Goal: Entertainment & Leisure: Consume media (video, audio)

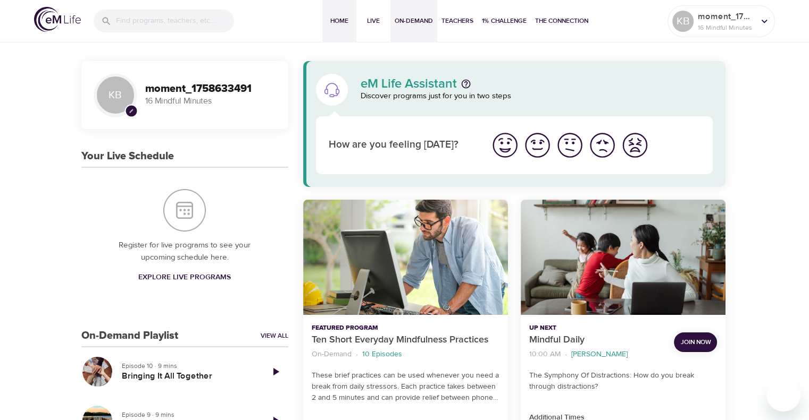
click at [417, 29] on button "On-Demand" at bounding box center [413, 21] width 47 height 43
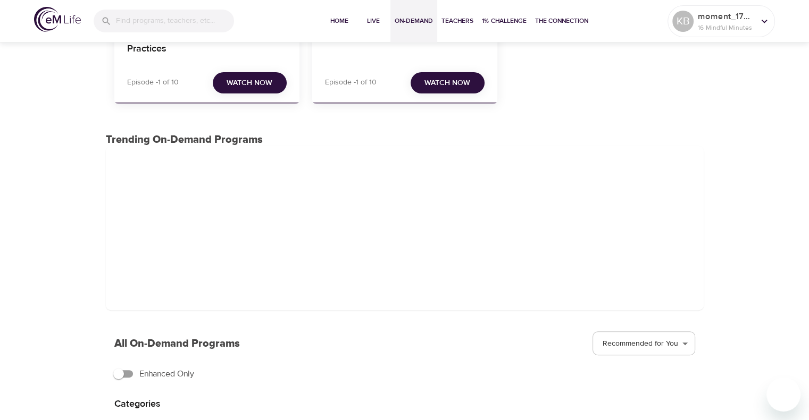
scroll to position [53, 0]
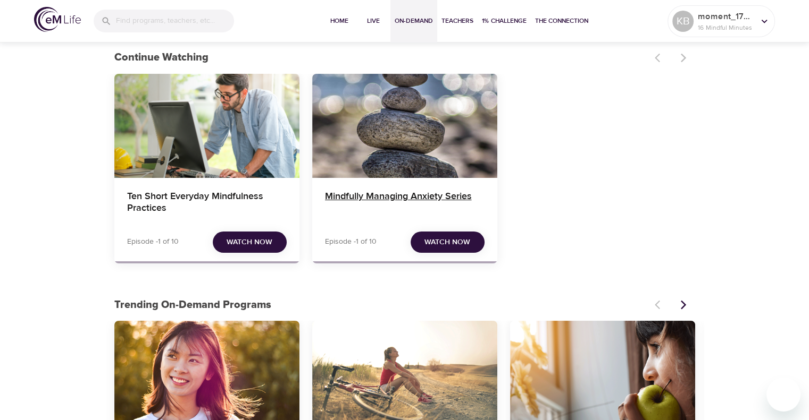
click at [413, 207] on h4 "Mindfully Managing Anxiety Series" at bounding box center [404, 204] width 159 height 26
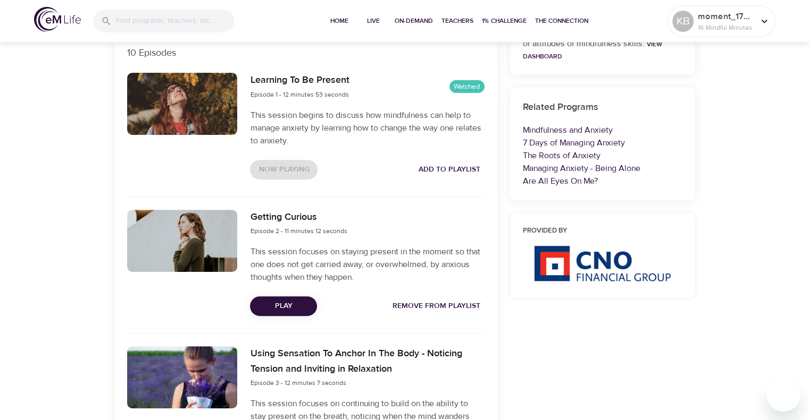
click at [281, 302] on span "Play" at bounding box center [283, 306] width 50 height 13
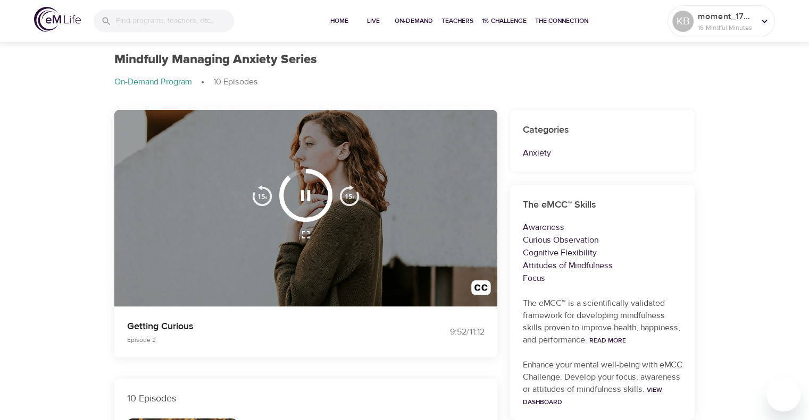
scroll to position [22, 0]
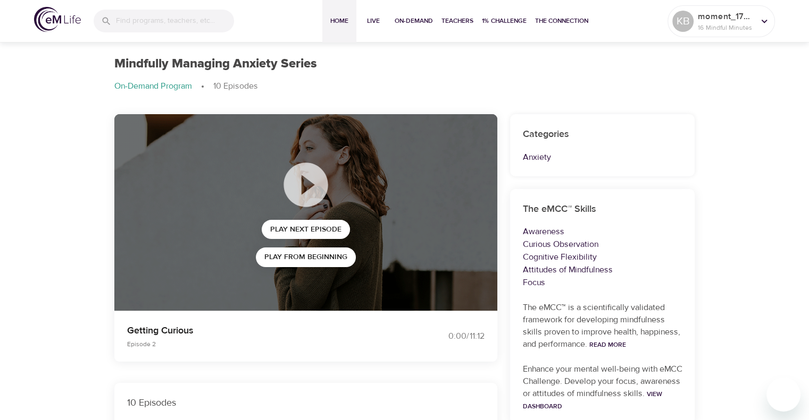
click at [346, 23] on span "Home" at bounding box center [339, 20] width 26 height 11
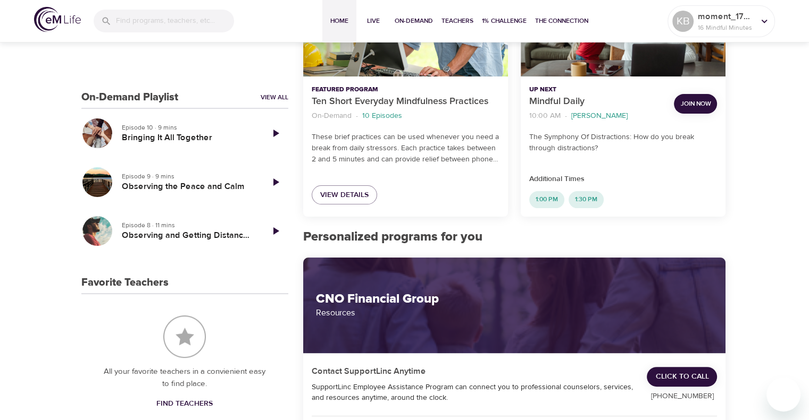
scroll to position [106, 0]
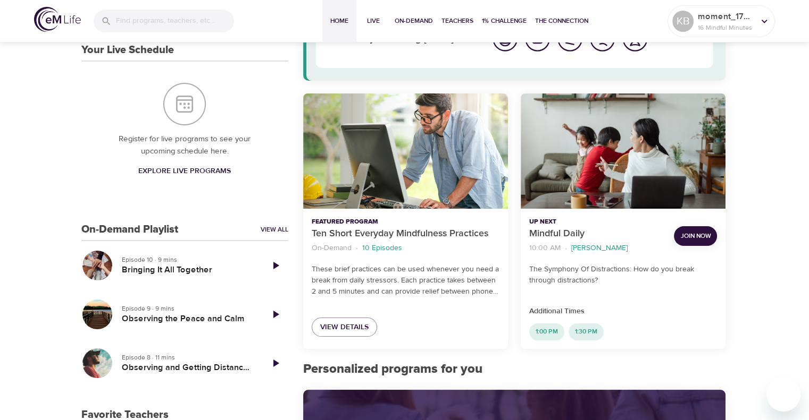
click at [340, 350] on div "Featured Program Ten Short Everyday Mindfulness Practices On-Demand · 10 Episod…" at bounding box center [405, 221] width 217 height 268
click at [340, 335] on link "View Details" at bounding box center [343, 328] width 65 height 20
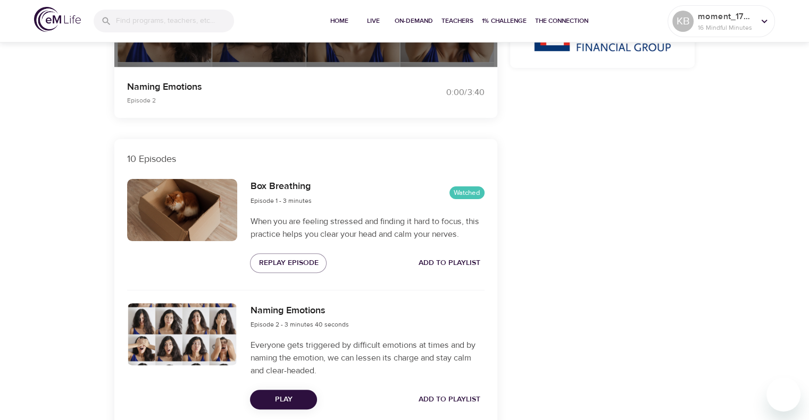
scroll to position [372, 0]
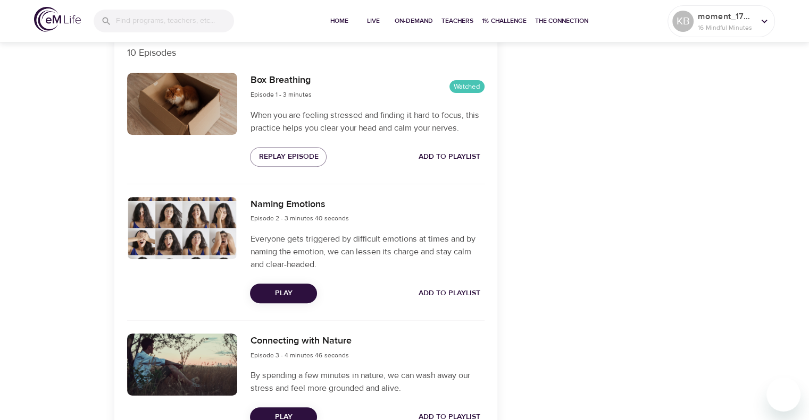
click at [281, 295] on span "Play" at bounding box center [283, 293] width 50 height 13
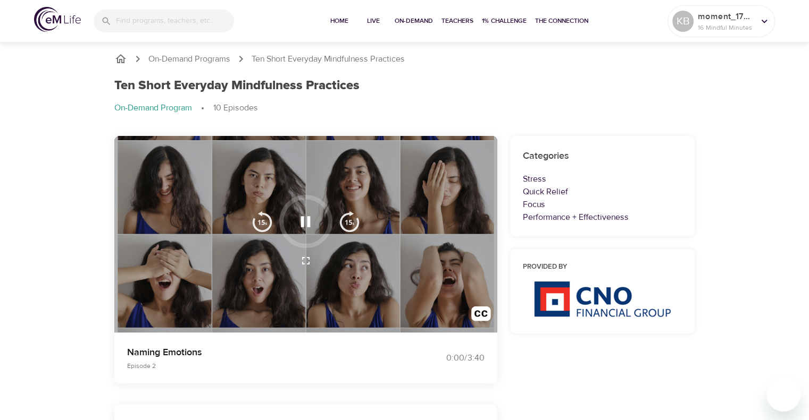
scroll to position [0, 0]
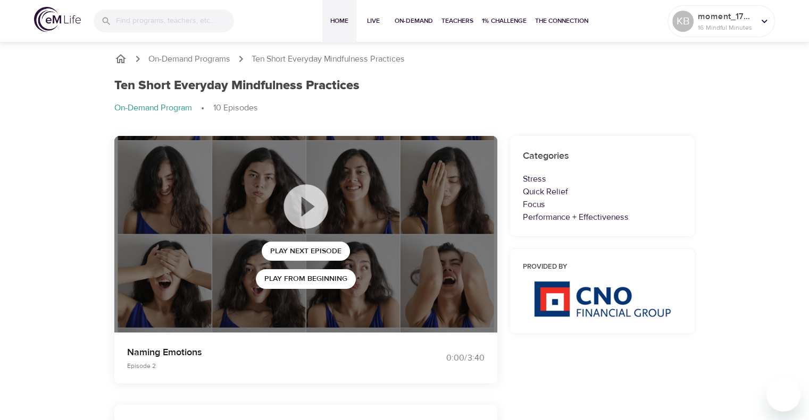
click at [340, 14] on button "Home" at bounding box center [339, 21] width 34 height 43
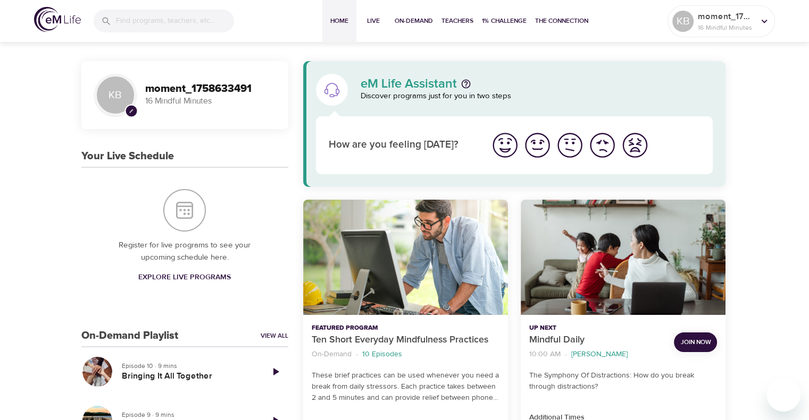
click at [508, 150] on img "I'm feeling great" at bounding box center [504, 145] width 29 height 29
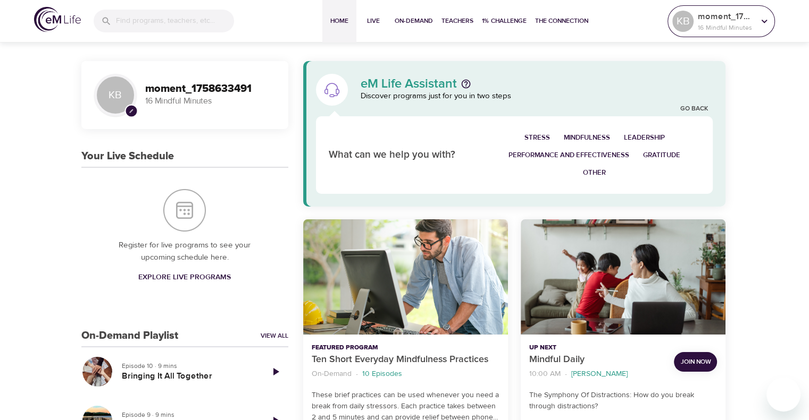
click at [718, 26] on p "16 Mindful Minutes" at bounding box center [725, 28] width 56 height 10
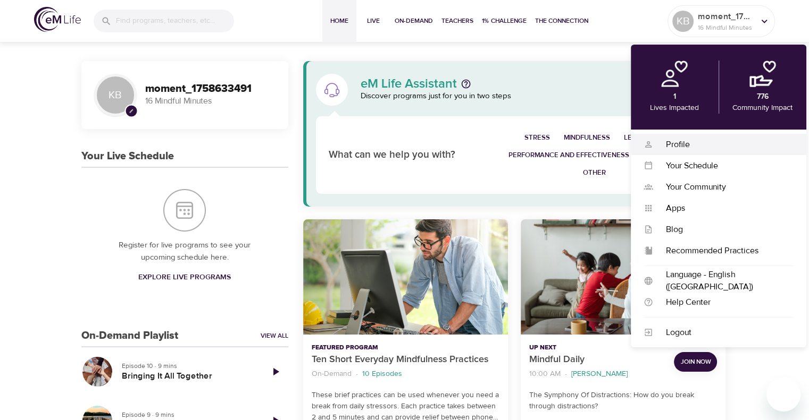
click at [696, 148] on div "Profile" at bounding box center [723, 145] width 140 height 12
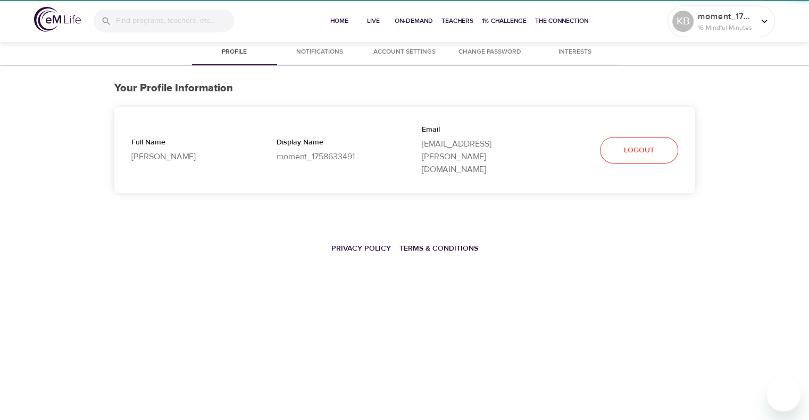
select select "10"
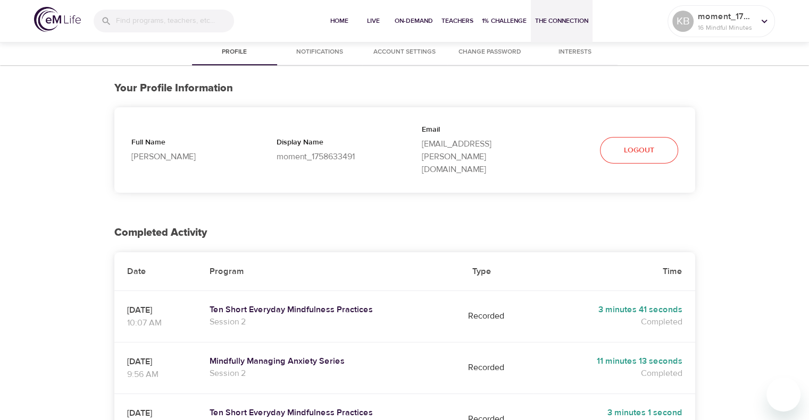
click at [565, 19] on span "The Connection" at bounding box center [561, 20] width 53 height 11
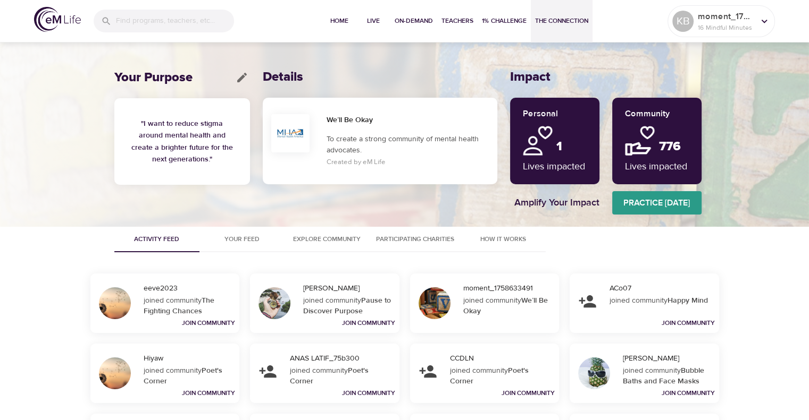
click at [534, 238] on span "How It Works" at bounding box center [503, 239] width 72 height 11
